Goal: Task Accomplishment & Management: Complete application form

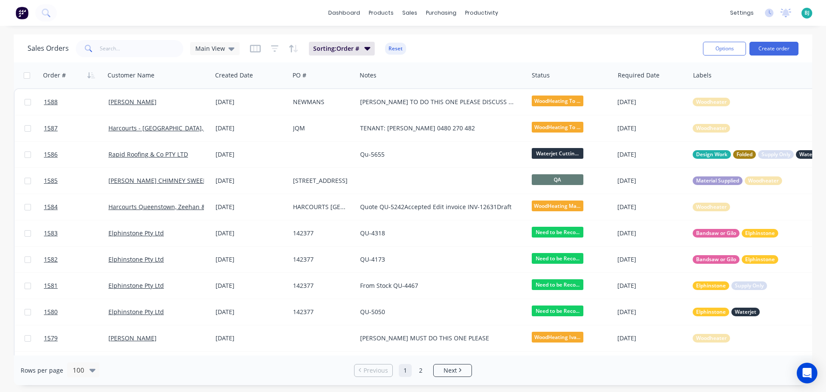
click at [773, 52] on button "Create order" at bounding box center [773, 49] width 49 height 14
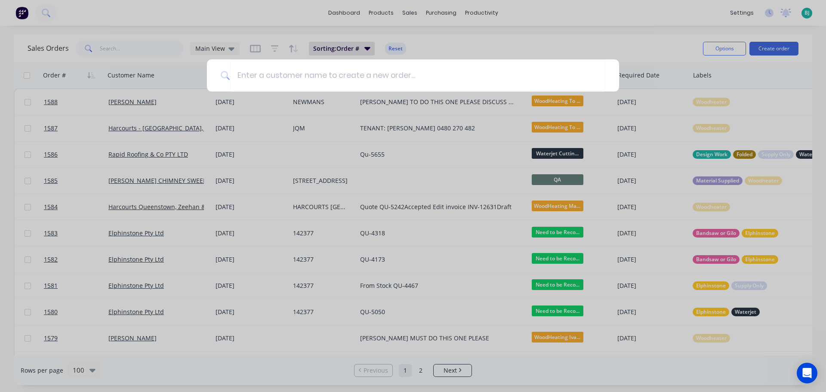
type input "b"
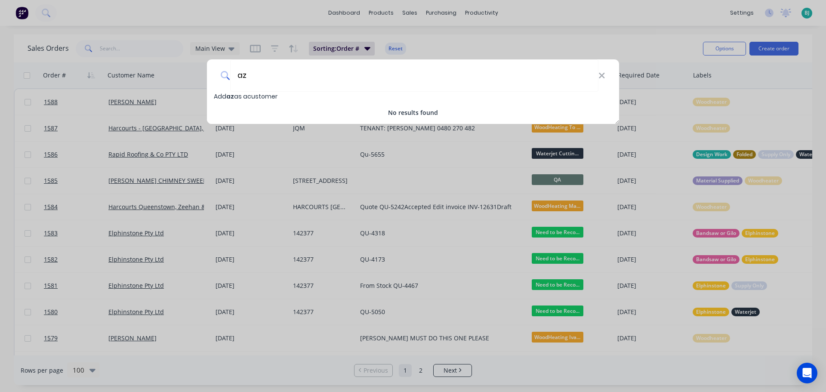
type input "a"
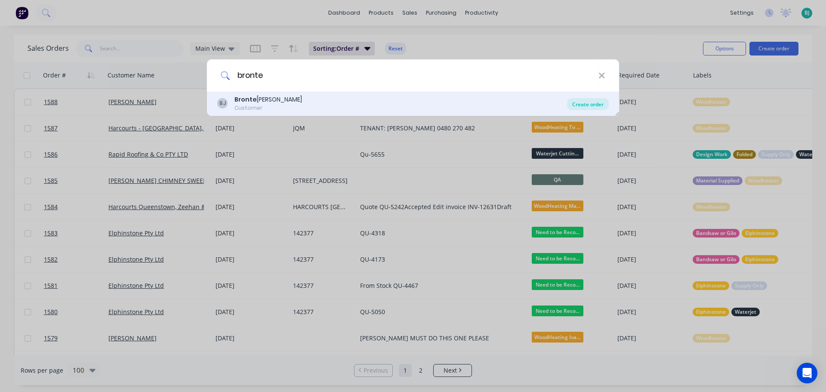
type input "bronte"
click at [600, 102] on div "Create order" at bounding box center [588, 104] width 42 height 12
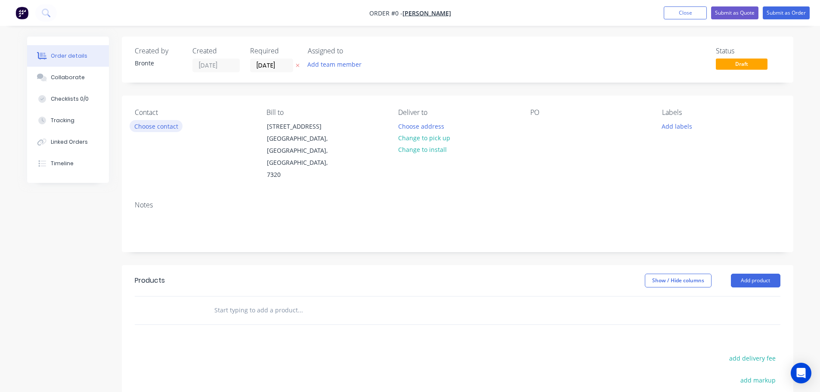
click at [172, 127] on button "Choose contact" at bounding box center [156, 126] width 53 height 12
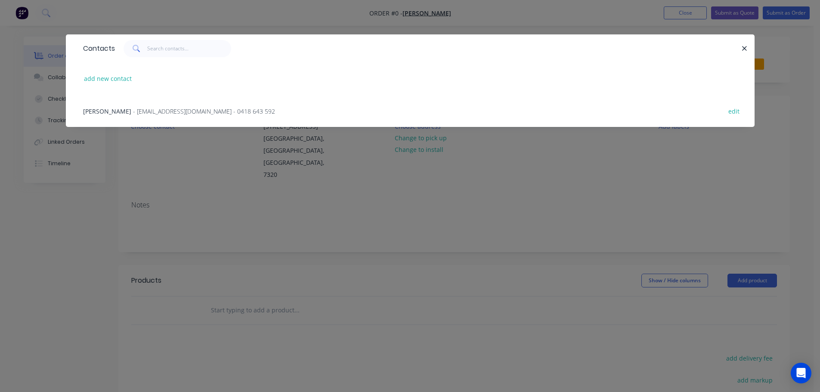
click at [138, 113] on span "- [EMAIL_ADDRESS][DOMAIN_NAME] - 0418 643 592" at bounding box center [204, 111] width 142 height 8
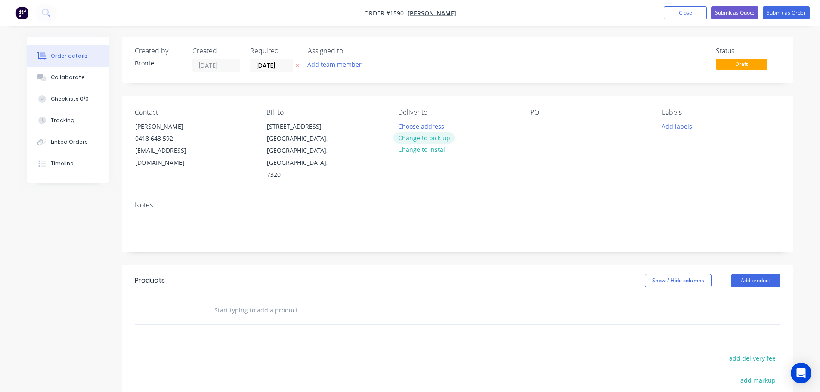
click at [433, 138] on button "Change to pick up" at bounding box center [423, 138] width 61 height 12
click at [283, 65] on input "[DATE]" at bounding box center [271, 65] width 42 height 13
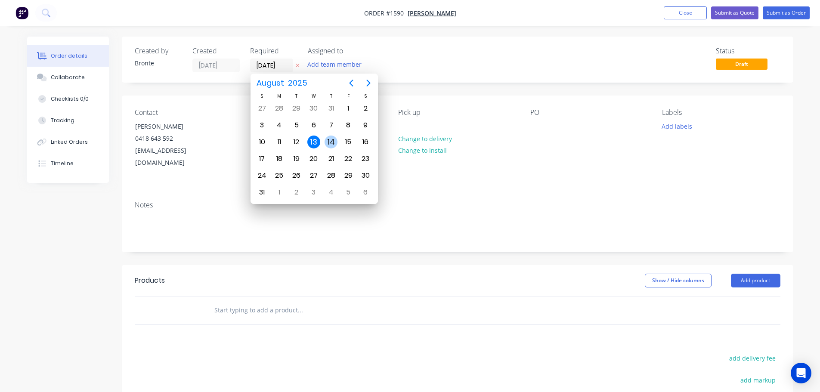
click at [328, 141] on div "14" at bounding box center [330, 142] width 13 height 13
type input "[DATE]"
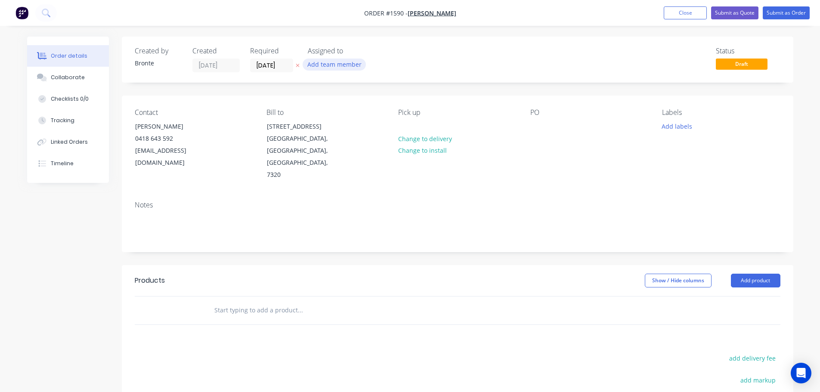
click at [328, 64] on button "Add team member" at bounding box center [333, 65] width 63 height 12
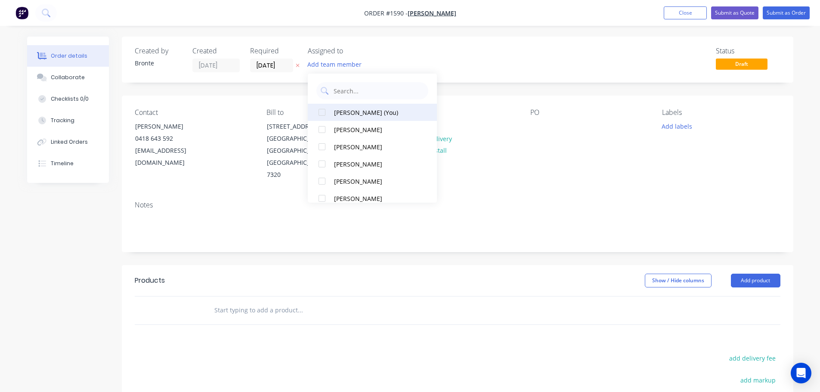
click at [321, 113] on div at bounding box center [321, 112] width 17 height 17
click at [324, 114] on div at bounding box center [321, 112] width 17 height 17
click at [320, 162] on div at bounding box center [321, 163] width 17 height 17
click at [486, 61] on div "Status Draft" at bounding box center [587, 59] width 386 height 25
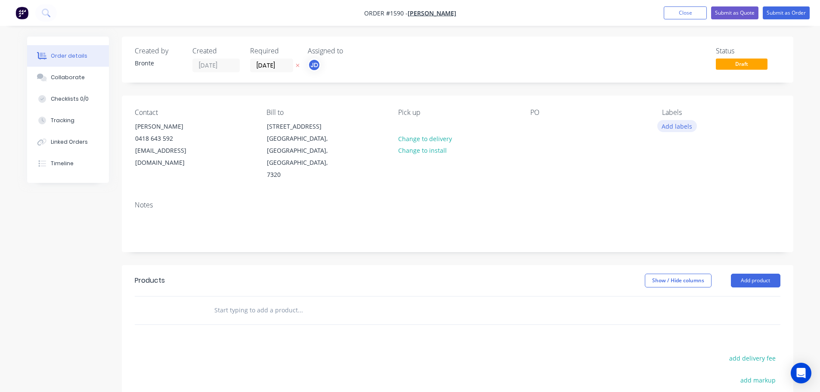
click at [677, 127] on button "Add labels" at bounding box center [677, 126] width 40 height 12
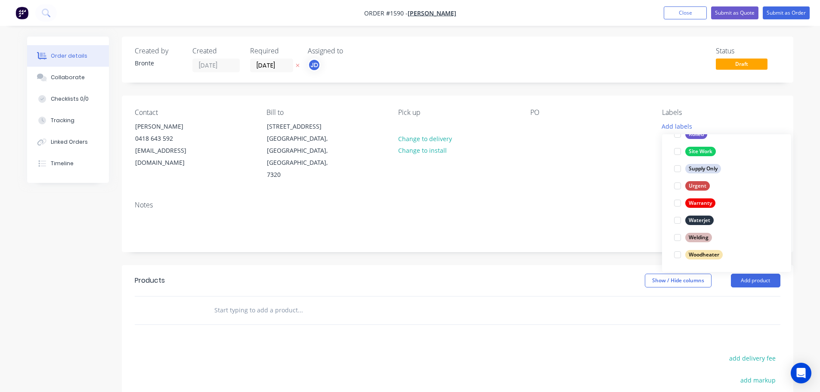
scroll to position [43, 0]
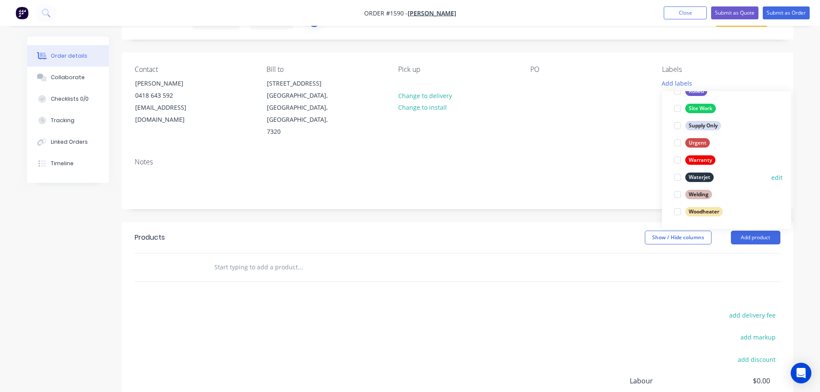
click at [680, 176] on div at bounding box center [677, 177] width 17 height 17
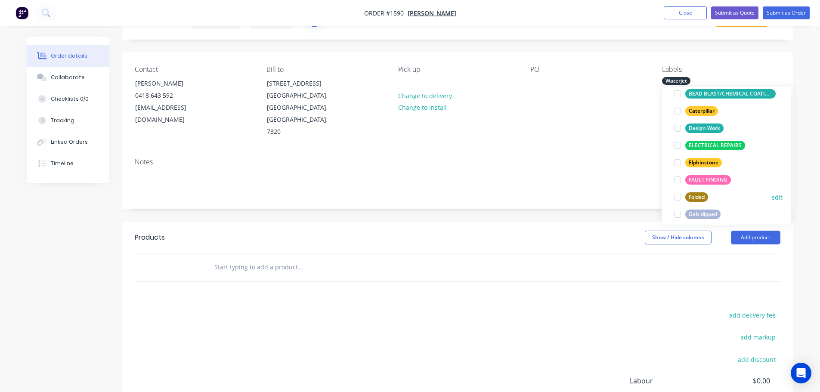
scroll to position [129, 0]
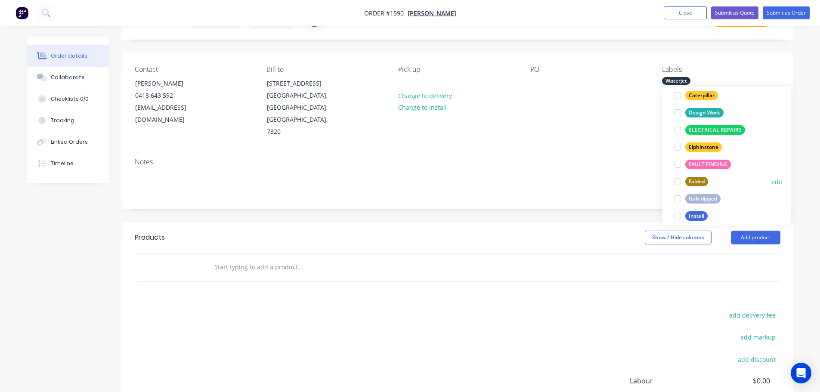
click at [678, 185] on div at bounding box center [677, 181] width 17 height 17
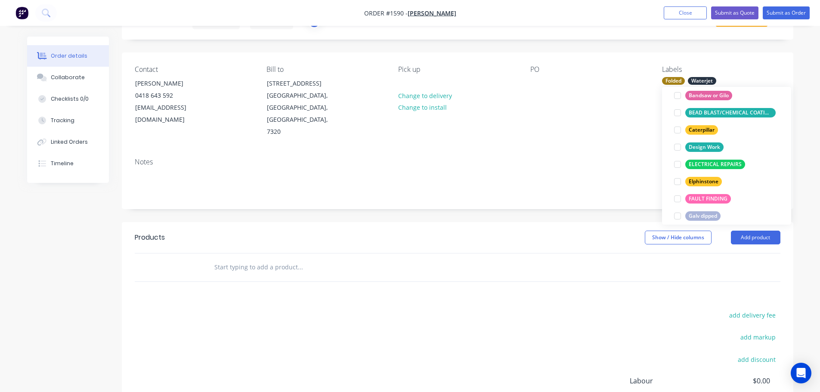
scroll to position [0, 0]
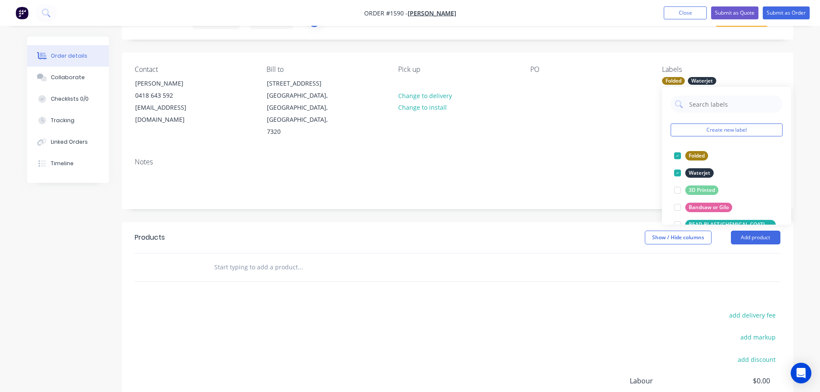
click at [802, 132] on div "Order details Collaborate Checklists 0/0 Tracking Linked Orders Timeline Order …" at bounding box center [410, 229] width 820 height 544
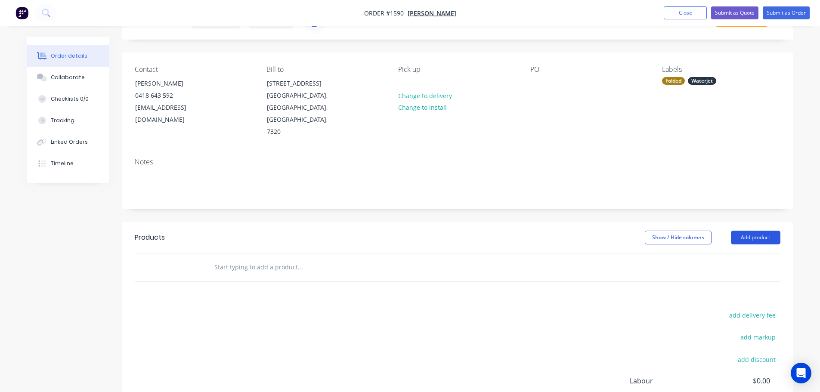
drag, startPoint x: 756, startPoint y: 208, endPoint x: 750, endPoint y: 219, distance: 12.5
click at [756, 231] on button "Add product" at bounding box center [755, 238] width 49 height 14
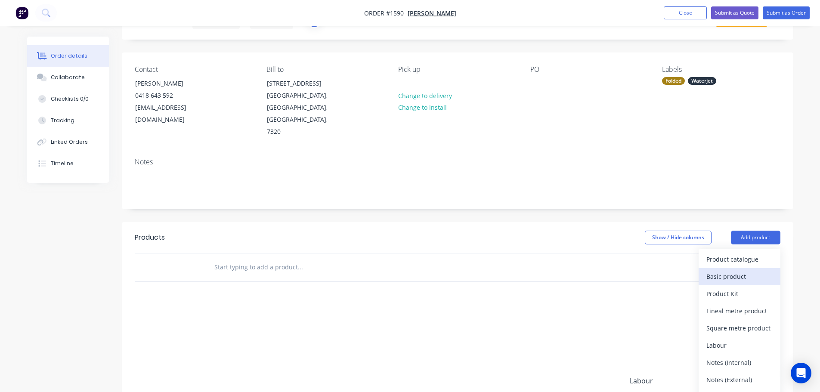
click at [725, 270] on div "Basic product" at bounding box center [739, 276] width 66 height 12
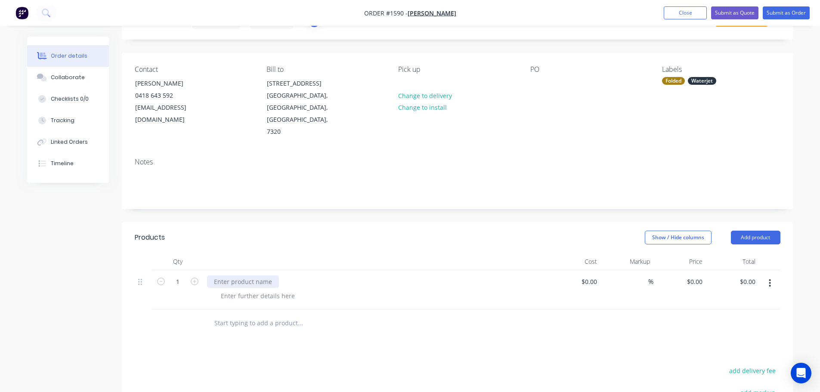
click at [225, 275] on div at bounding box center [243, 281] width 72 height 12
drag, startPoint x: 261, startPoint y: 258, endPoint x: 204, endPoint y: 260, distance: 56.8
click at [204, 270] on div "1.6mm SS304 N4 Puzzle piece" at bounding box center [376, 289] width 344 height 39
copy div "1.6mm SS304 N4"
click at [240, 290] on div at bounding box center [258, 296] width 88 height 12
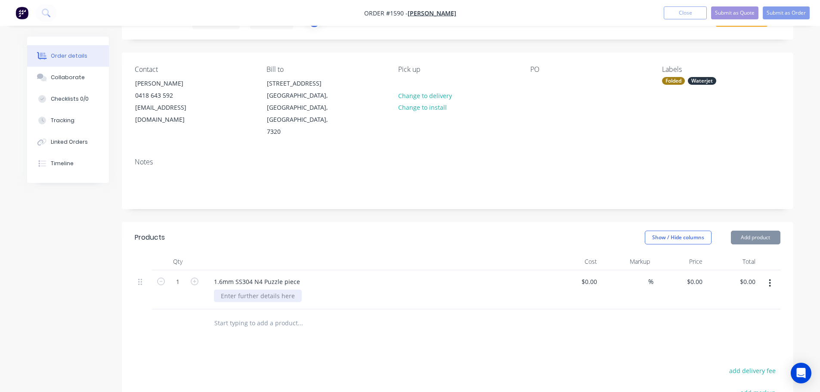
paste div
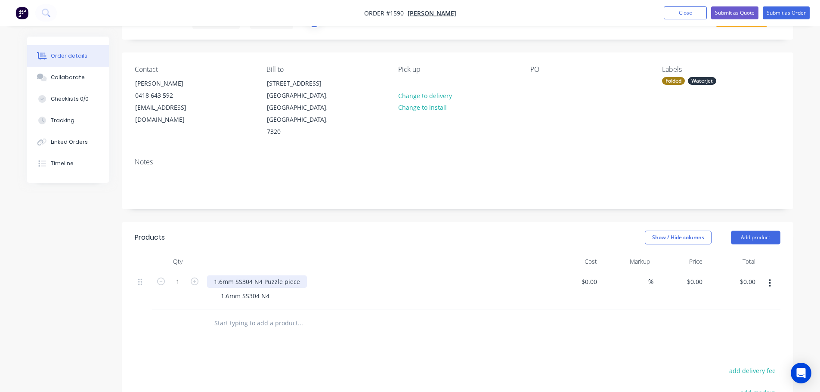
click at [263, 275] on div "1.6mm SS304 N4 Puzzle piece" at bounding box center [257, 281] width 100 height 12
click at [280, 228] on header "Products Show / Hide columns Add product" at bounding box center [457, 237] width 671 height 31
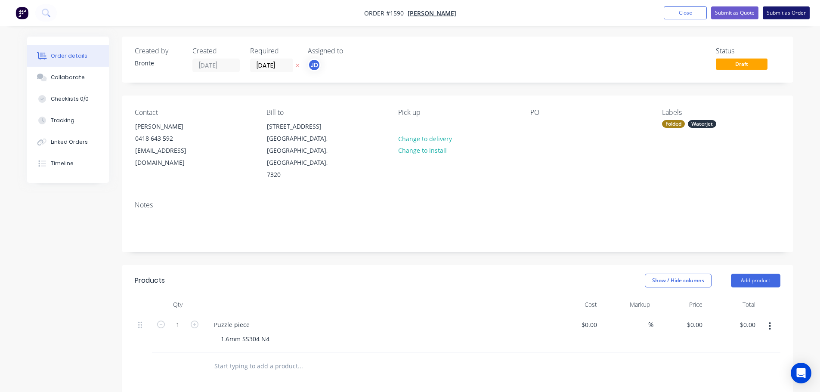
click at [789, 12] on button "Submit as Order" at bounding box center [785, 12] width 47 height 13
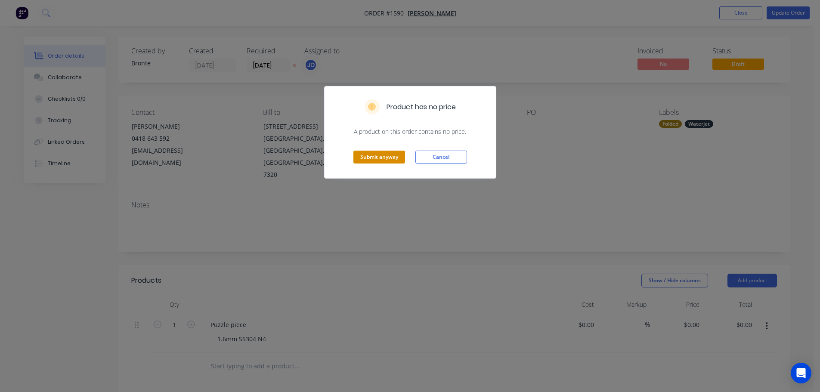
click at [377, 159] on button "Submit anyway" at bounding box center [379, 157] width 52 height 13
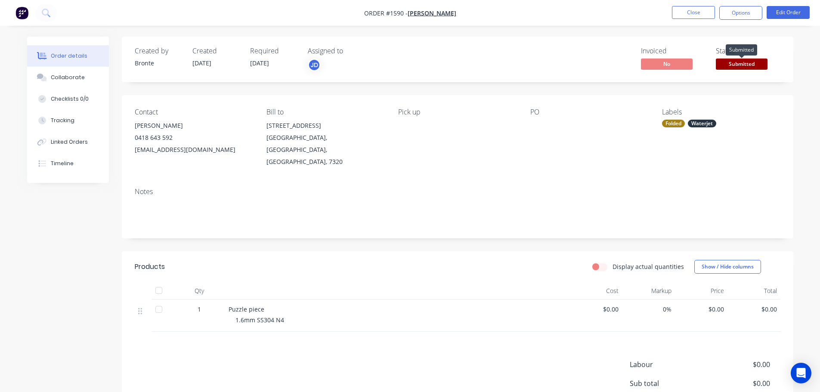
click at [741, 62] on span "Submitted" at bounding box center [742, 64] width 52 height 11
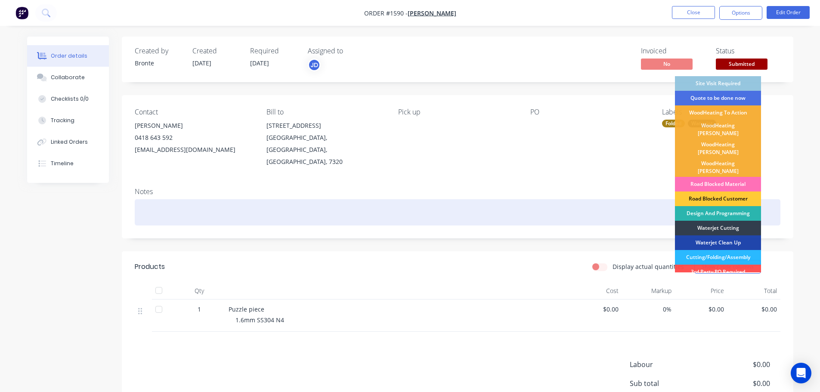
click at [735, 221] on div "Waterjet Cutting" at bounding box center [718, 228] width 86 height 15
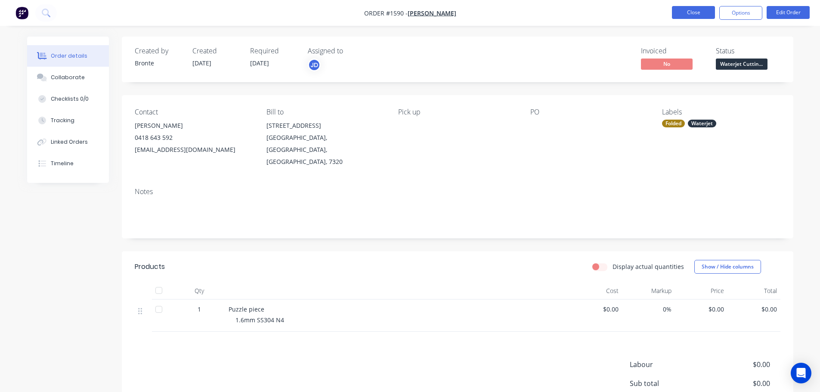
click at [691, 12] on button "Close" at bounding box center [693, 12] width 43 height 13
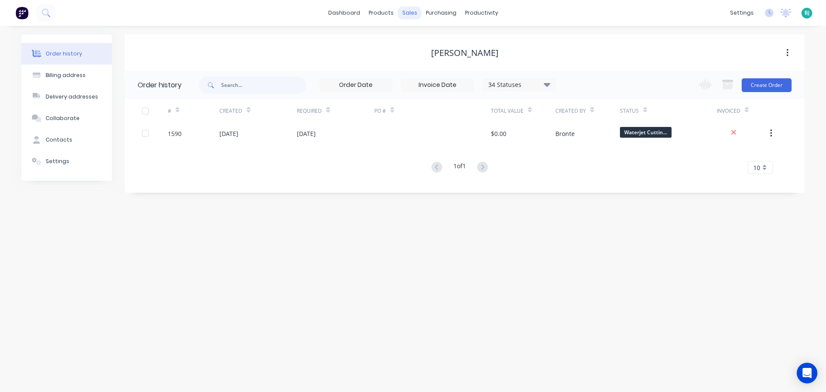
click at [415, 14] on div "sales" at bounding box center [410, 12] width 24 height 13
click at [431, 43] on div "Sales Orders" at bounding box center [441, 41] width 35 height 8
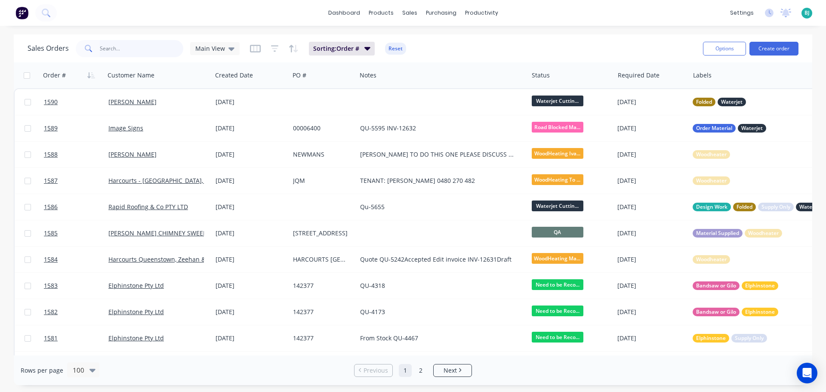
click at [150, 46] on input "text" at bounding box center [142, 48] width 84 height 17
type input "tmec"
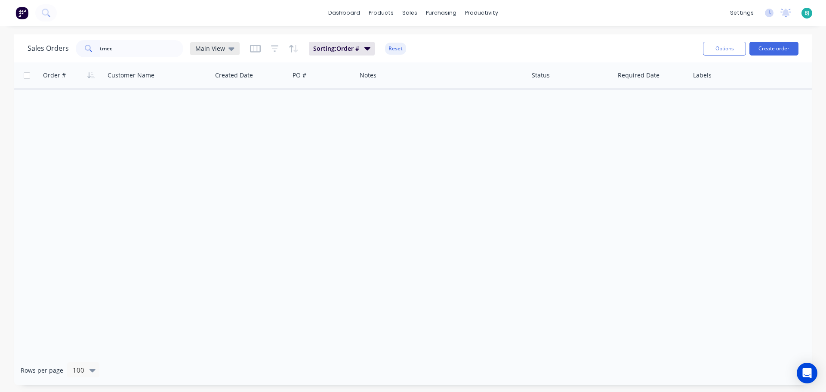
click at [218, 48] on span "Main View" at bounding box center [210, 48] width 30 height 9
click at [217, 159] on button "Archived" at bounding box center [242, 156] width 98 height 10
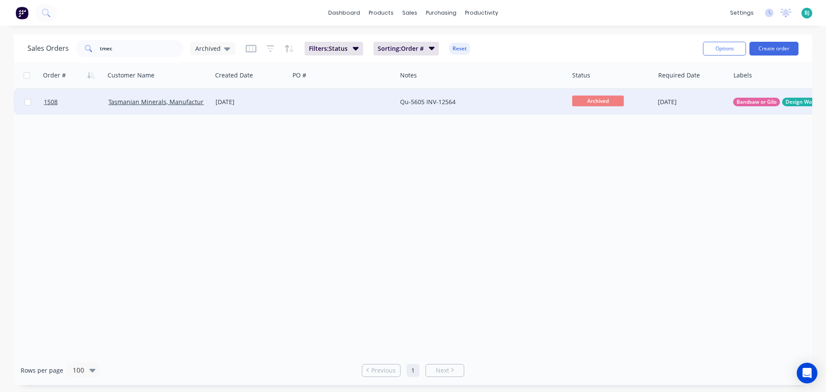
click at [345, 103] on div at bounding box center [344, 102] width 108 height 26
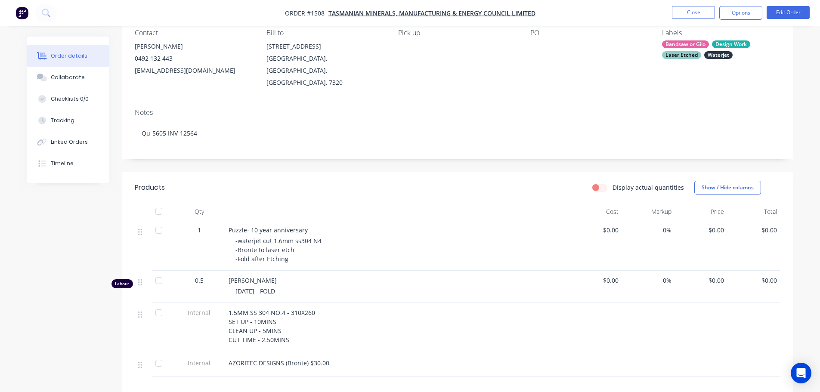
scroll to position [86, 0]
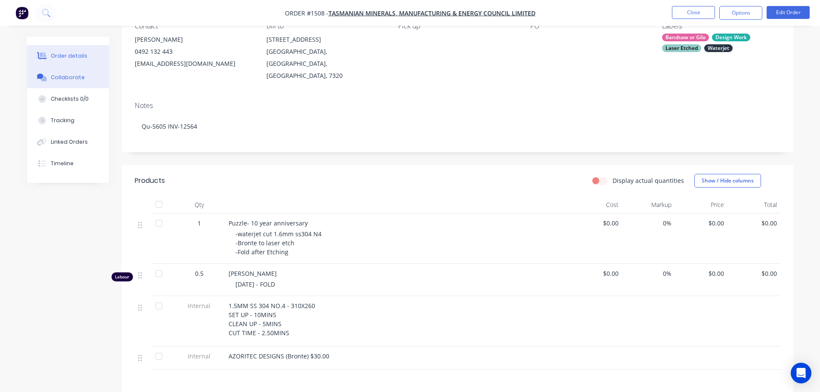
click at [60, 75] on div "Collaborate" at bounding box center [68, 78] width 34 height 8
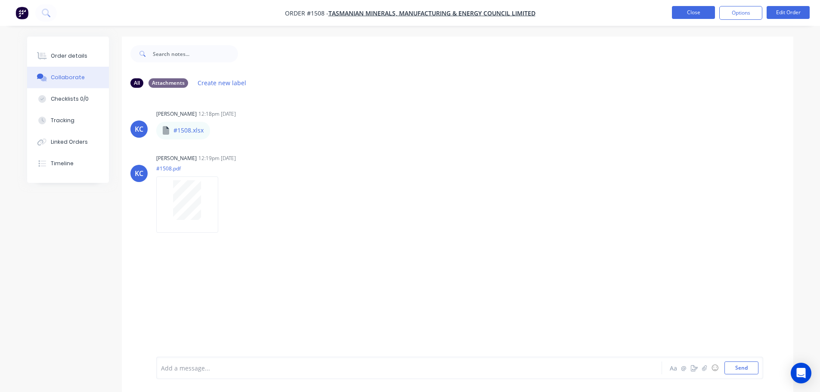
click at [688, 9] on button "Close" at bounding box center [693, 12] width 43 height 13
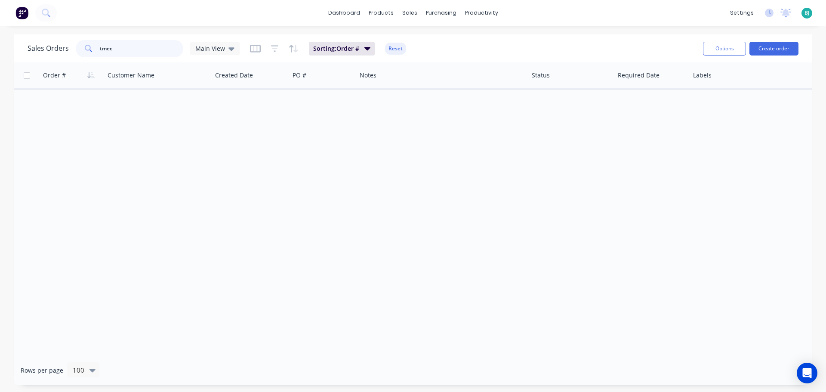
drag, startPoint x: 124, startPoint y: 43, endPoint x: 88, endPoint y: 41, distance: 36.2
click at [88, 41] on div "tmec" at bounding box center [130, 48] width 108 height 17
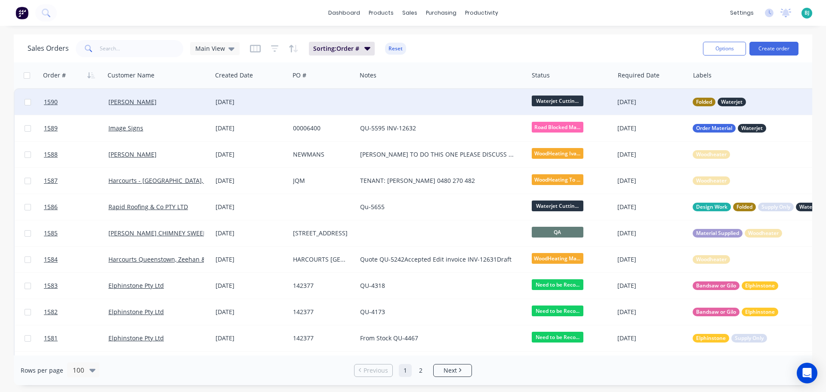
click at [289, 102] on div "1590 [PERSON_NAME] [DATE] Waterjet Cuttin... [DATE] Folded Waterjet" at bounding box center [492, 102] width 954 height 26
click at [236, 100] on div "[DATE]" at bounding box center [251, 102] width 71 height 9
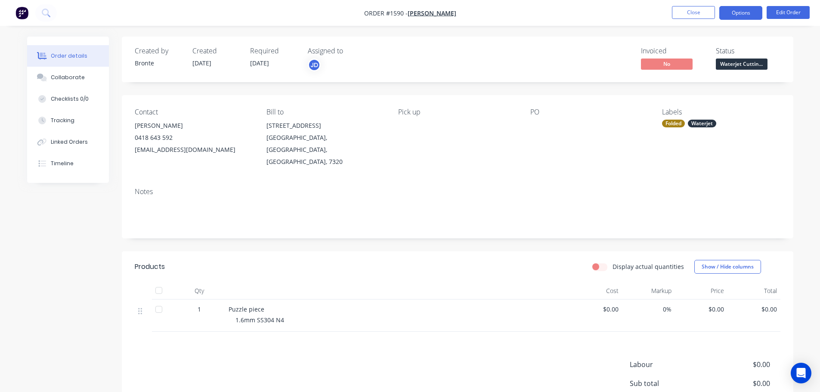
click at [728, 12] on button "Options" at bounding box center [740, 13] width 43 height 14
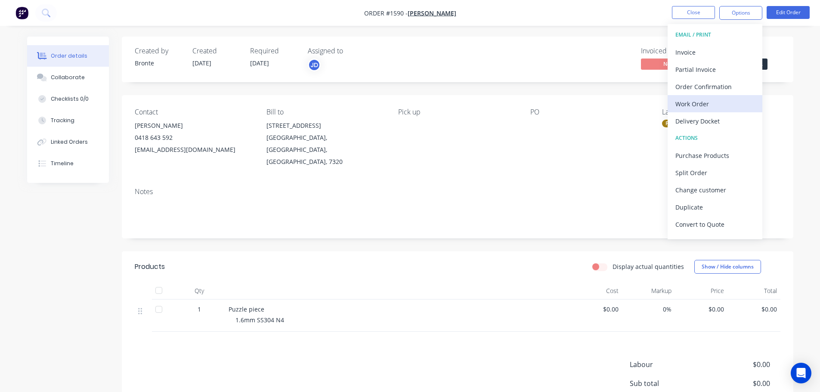
click at [698, 107] on div "Work Order" at bounding box center [714, 104] width 79 height 12
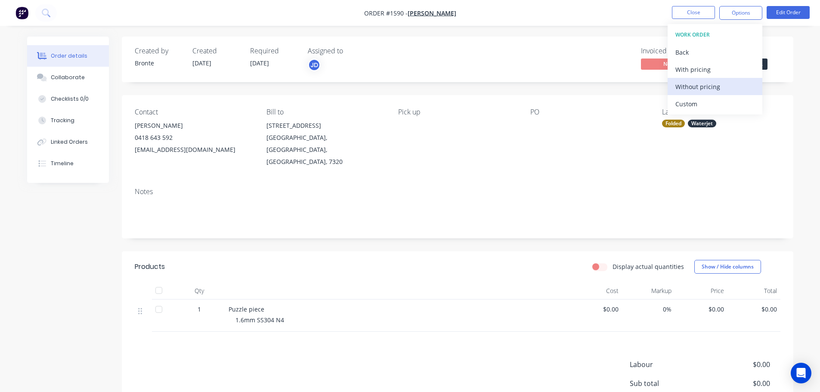
click at [707, 89] on div "Without pricing" at bounding box center [714, 86] width 79 height 12
